Goal: Task Accomplishment & Management: Use online tool/utility

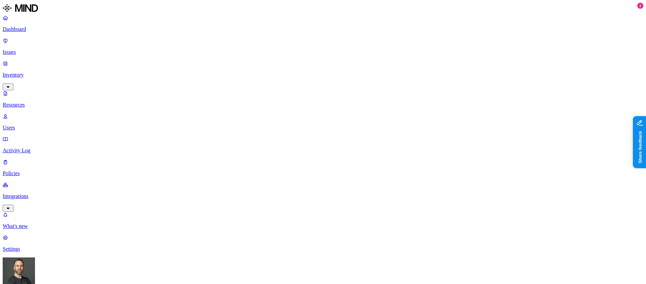
click at [39, 38] on link "Issues" at bounding box center [323, 47] width 641 height 18
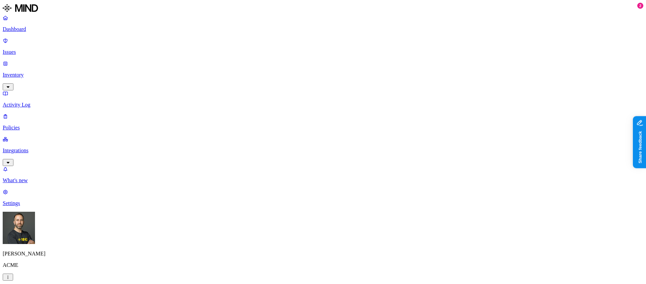
click at [33, 30] on p "Dashboard" at bounding box center [323, 29] width 641 height 6
click at [52, 72] on p "Inventory" at bounding box center [323, 75] width 641 height 6
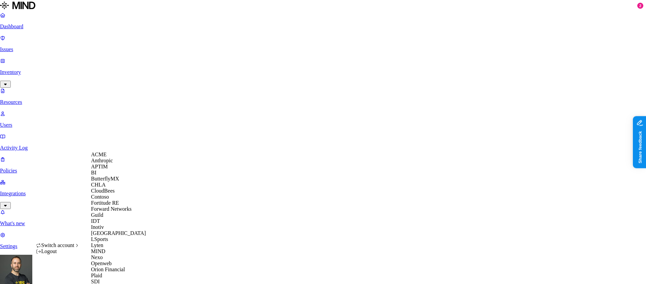
scroll to position [237, 0]
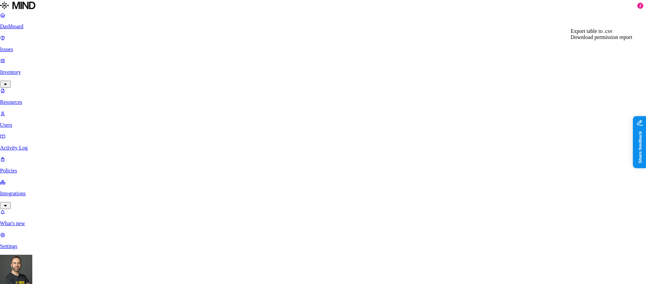
click at [613, 40] on span "Download permission report" at bounding box center [602, 37] width 62 height 6
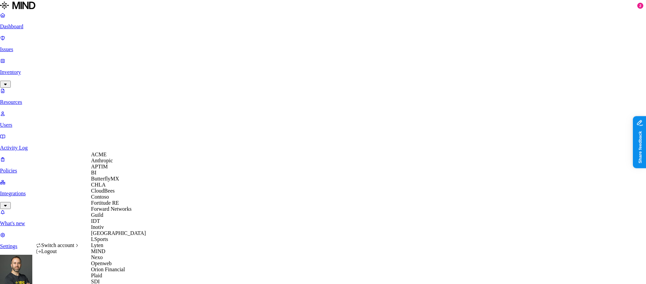
click at [106, 158] on span "ACME" at bounding box center [98, 155] width 15 height 6
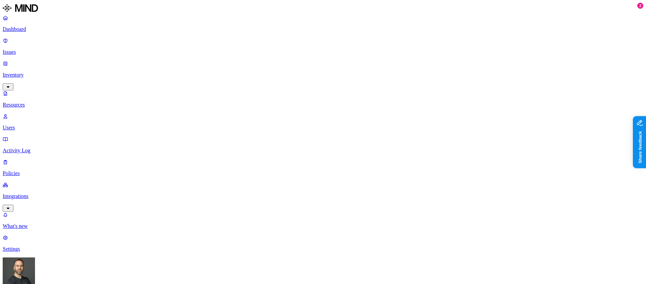
click at [23, 49] on p "Issues" at bounding box center [323, 52] width 641 height 6
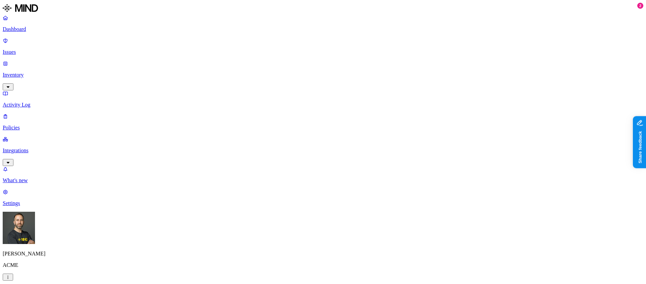
scroll to position [202, 0]
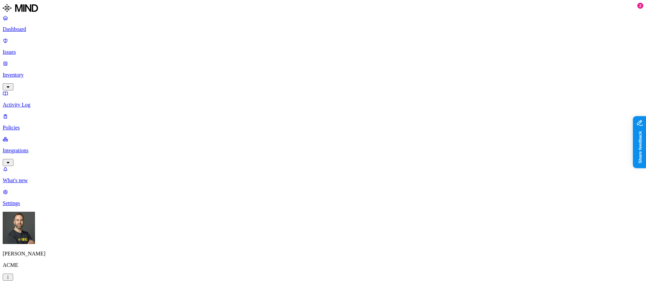
scroll to position [0, 0]
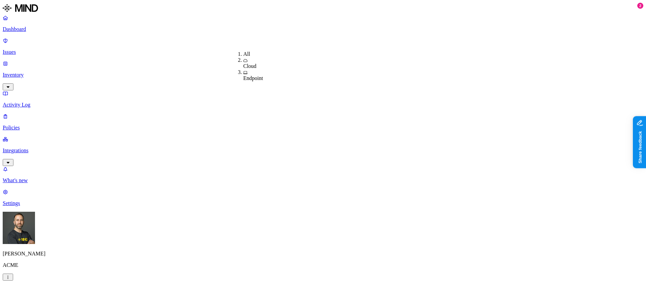
click at [60, 72] on p "Inventory" at bounding box center [323, 75] width 641 height 6
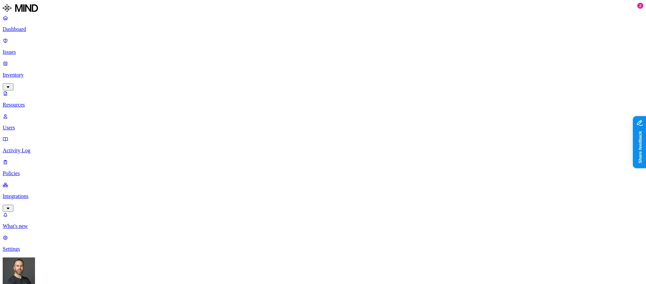
scroll to position [140, 0]
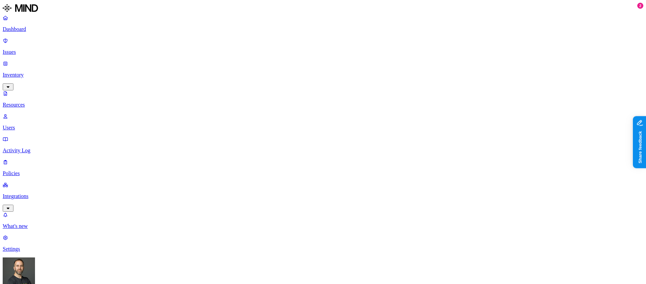
click at [50, 171] on p "Policies" at bounding box center [323, 174] width 641 height 6
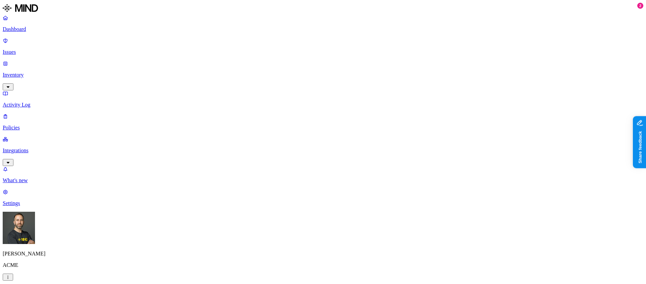
click at [214, 37] on button "button" at bounding box center [216, 38] width 5 height 2
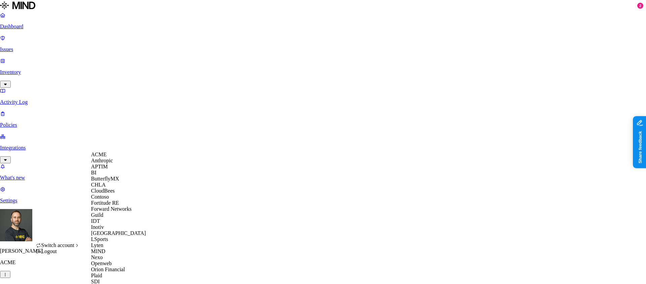
click at [114, 194] on span "CloudBees" at bounding box center [103, 191] width 24 height 6
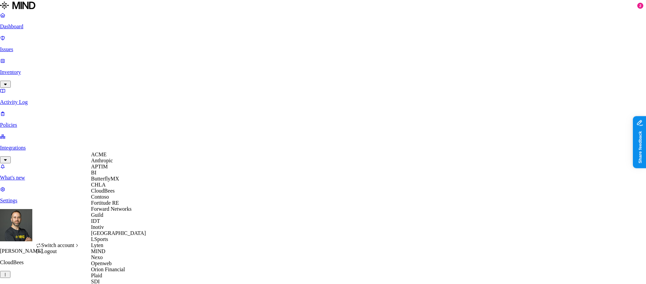
click at [108, 170] on span "APTIM" at bounding box center [99, 167] width 17 height 6
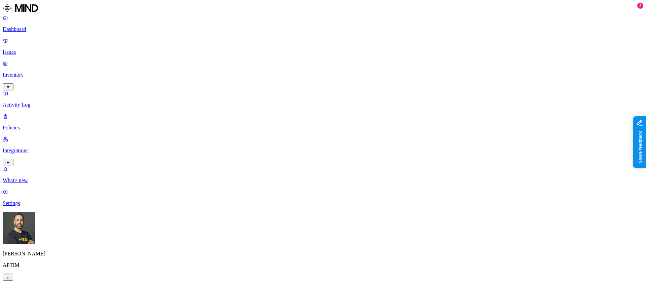
click at [66, 270] on div "Tom Mayblum APTIM" at bounding box center [323, 246] width 641 height 69
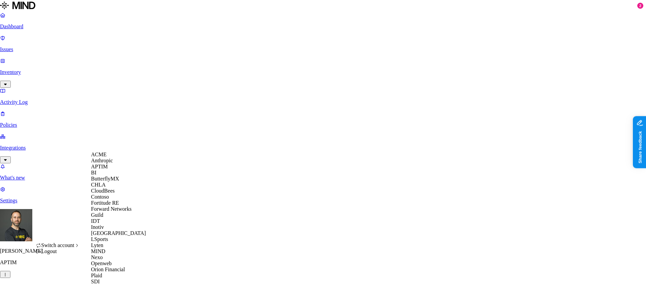
scroll to position [237, 0]
click at [113, 284] on span "Southern [US_STATE] Health" at bounding box center [123, 288] width 65 height 6
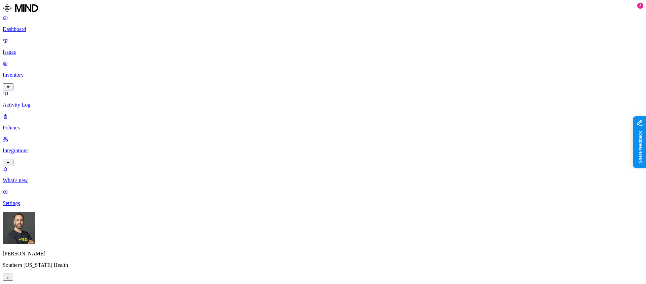
click at [214, 40] on div "Exposure" at bounding box center [214, 46] width 0 height 12
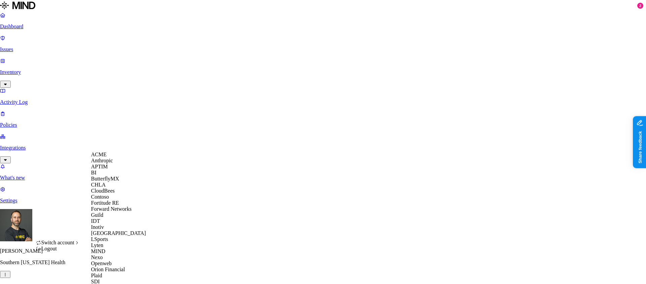
click at [120, 158] on div "ACME" at bounding box center [123, 155] width 65 height 6
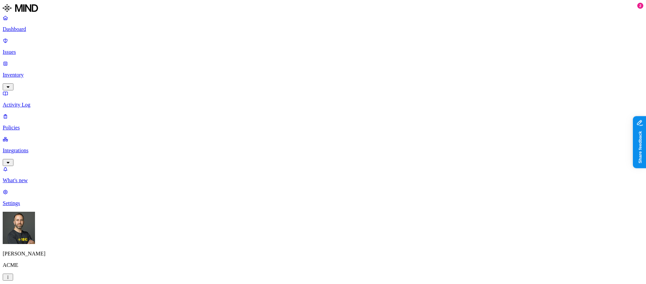
click at [33, 49] on p "Issues" at bounding box center [323, 52] width 641 height 6
click at [30, 72] on p "Inventory" at bounding box center [323, 75] width 641 height 6
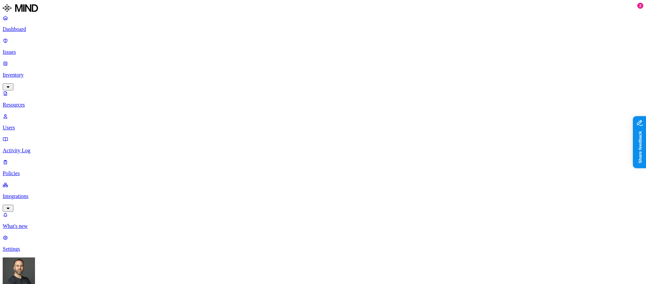
scroll to position [185, 0]
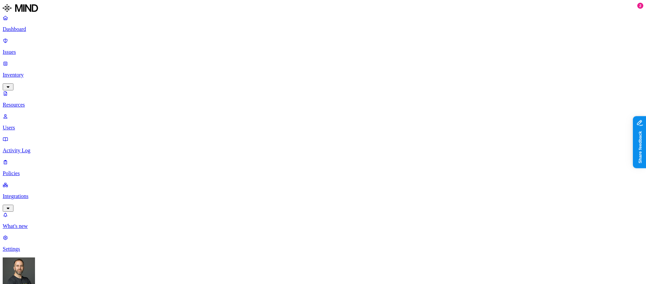
scroll to position [134, 0]
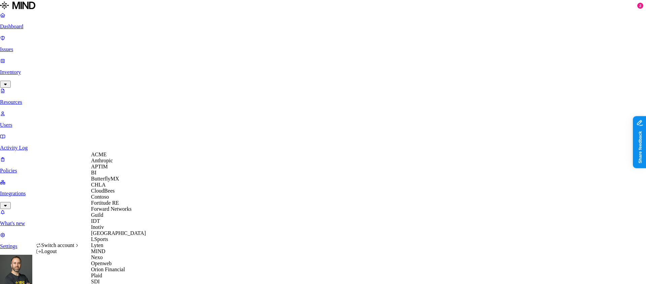
click at [114, 170] on div "APTIM" at bounding box center [123, 167] width 65 height 6
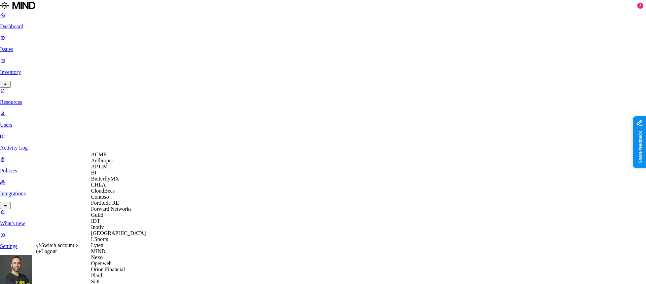
click at [107, 158] on span "ACME" at bounding box center [98, 155] width 15 height 6
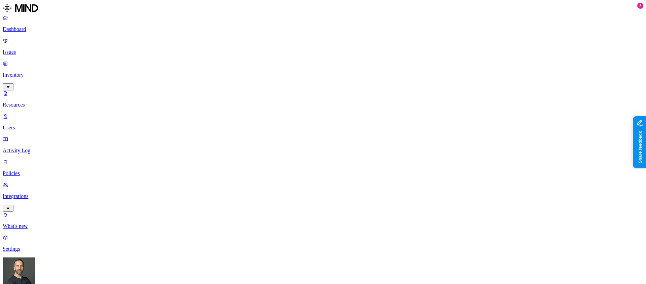
click at [40, 29] on p "Dashboard" at bounding box center [323, 29] width 641 height 6
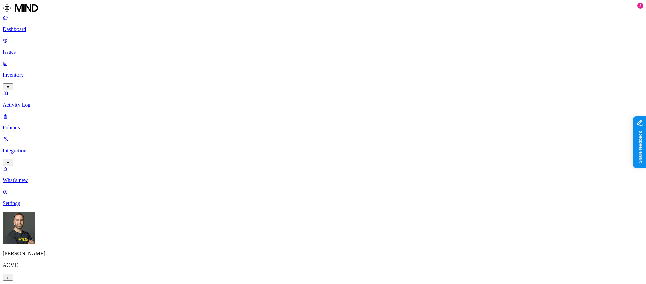
click at [40, 148] on p "Integrations" at bounding box center [323, 151] width 641 height 6
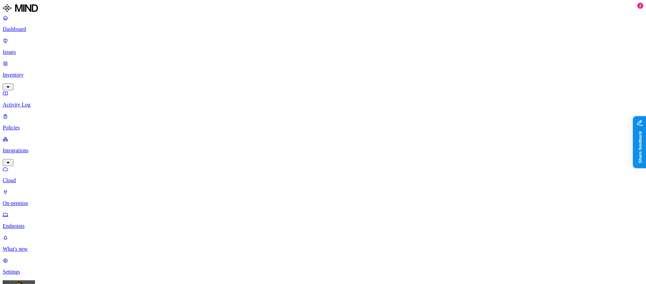
click at [25, 72] on p "Inventory" at bounding box center [323, 75] width 641 height 6
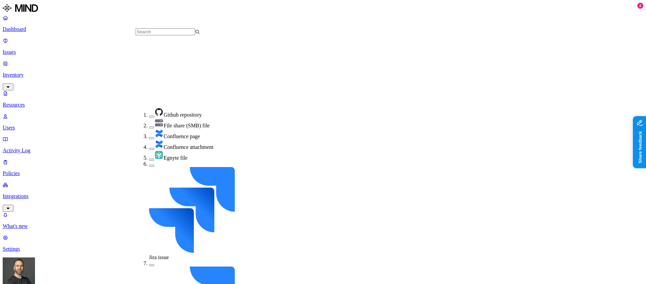
scroll to position [135, 0]
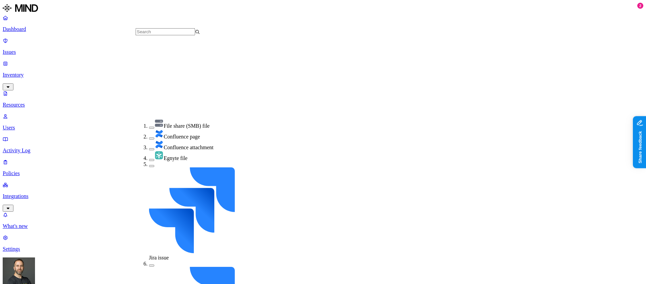
scroll to position [135, 0]
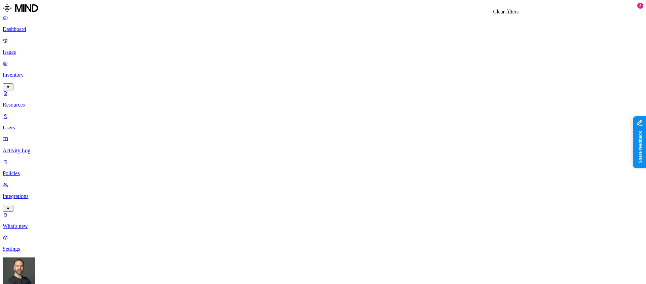
click at [28, 148] on p "Activity Log" at bounding box center [323, 151] width 641 height 6
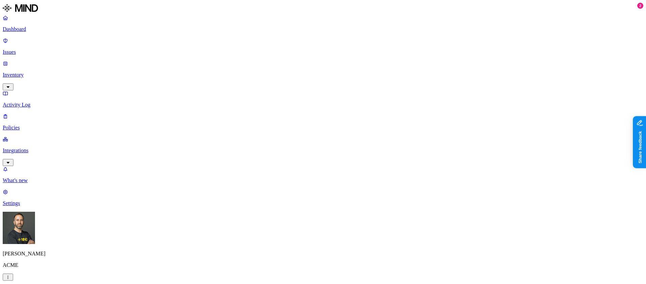
click at [34, 31] on p "Dashboard" at bounding box center [323, 29] width 641 height 6
click at [36, 148] on p "Integrations" at bounding box center [323, 151] width 641 height 6
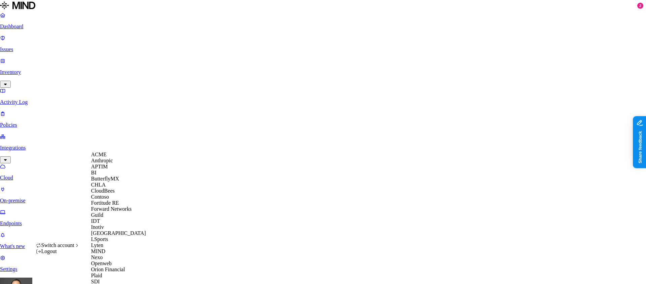
scroll to position [128, 0]
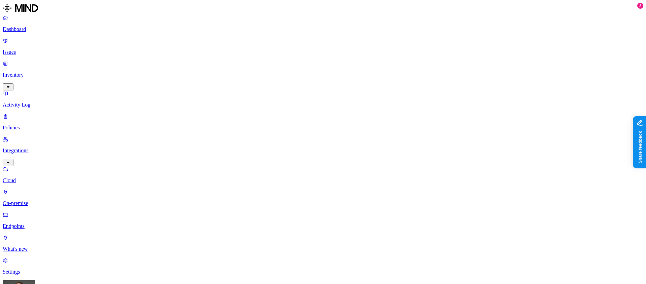
click at [43, 29] on p "Dashboard" at bounding box center [323, 29] width 641 height 6
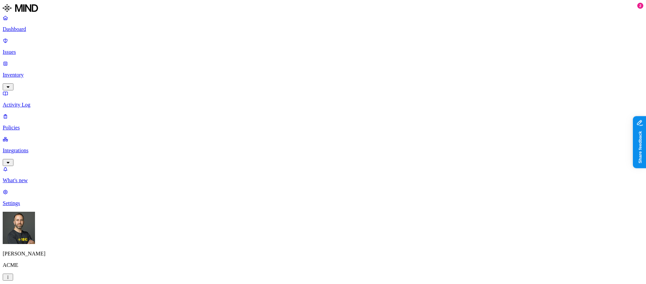
click at [38, 148] on p "Integrations" at bounding box center [323, 151] width 641 height 6
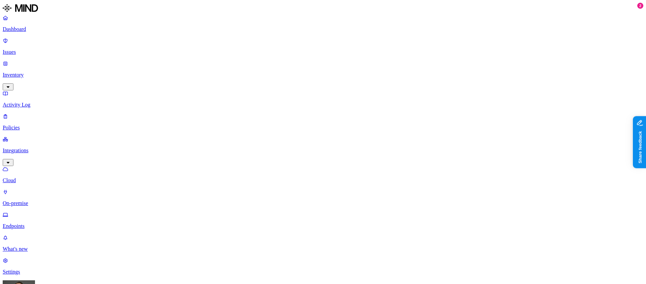
click at [36, 72] on p "Inventory" at bounding box center [323, 75] width 641 height 6
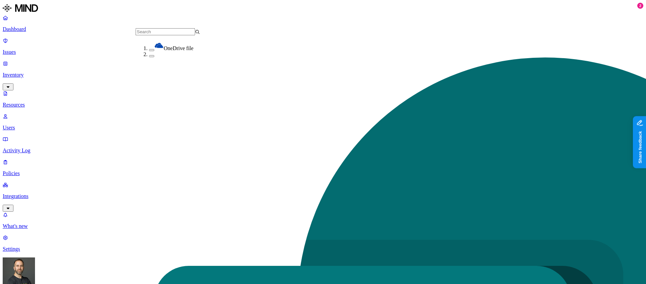
scroll to position [135, 0]
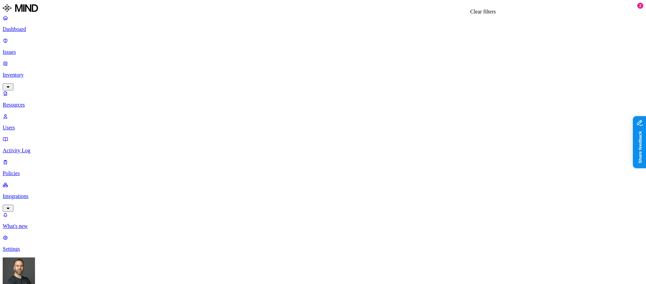
click at [25, 27] on p "Dashboard" at bounding box center [323, 29] width 641 height 6
